Goal: Navigation & Orientation: Understand site structure

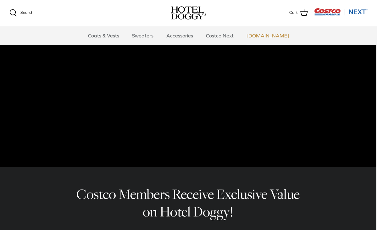
scroll to position [64, 1]
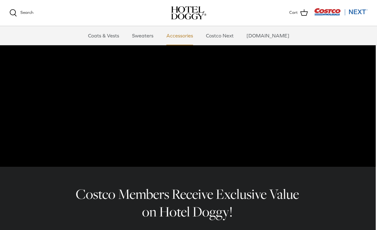
click at [191, 34] on link "Accessories" at bounding box center [180, 35] width 38 height 19
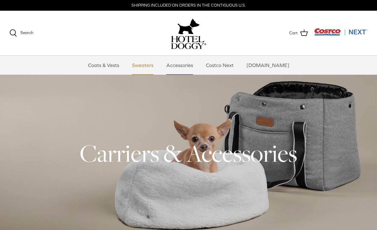
click at [147, 63] on link "Sweaters" at bounding box center [142, 65] width 33 height 19
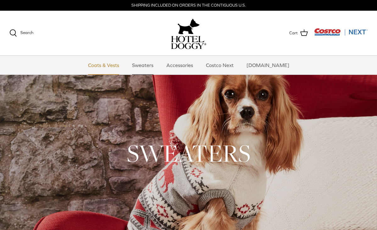
click at [111, 62] on link "Coats & Vests" at bounding box center [103, 65] width 42 height 19
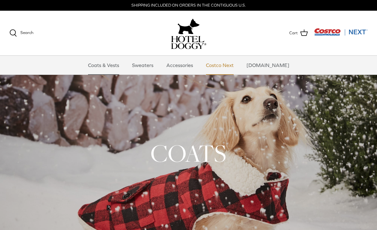
click at [229, 70] on link "Costco Next" at bounding box center [219, 65] width 39 height 19
